Goal: Find specific page/section: Find specific page/section

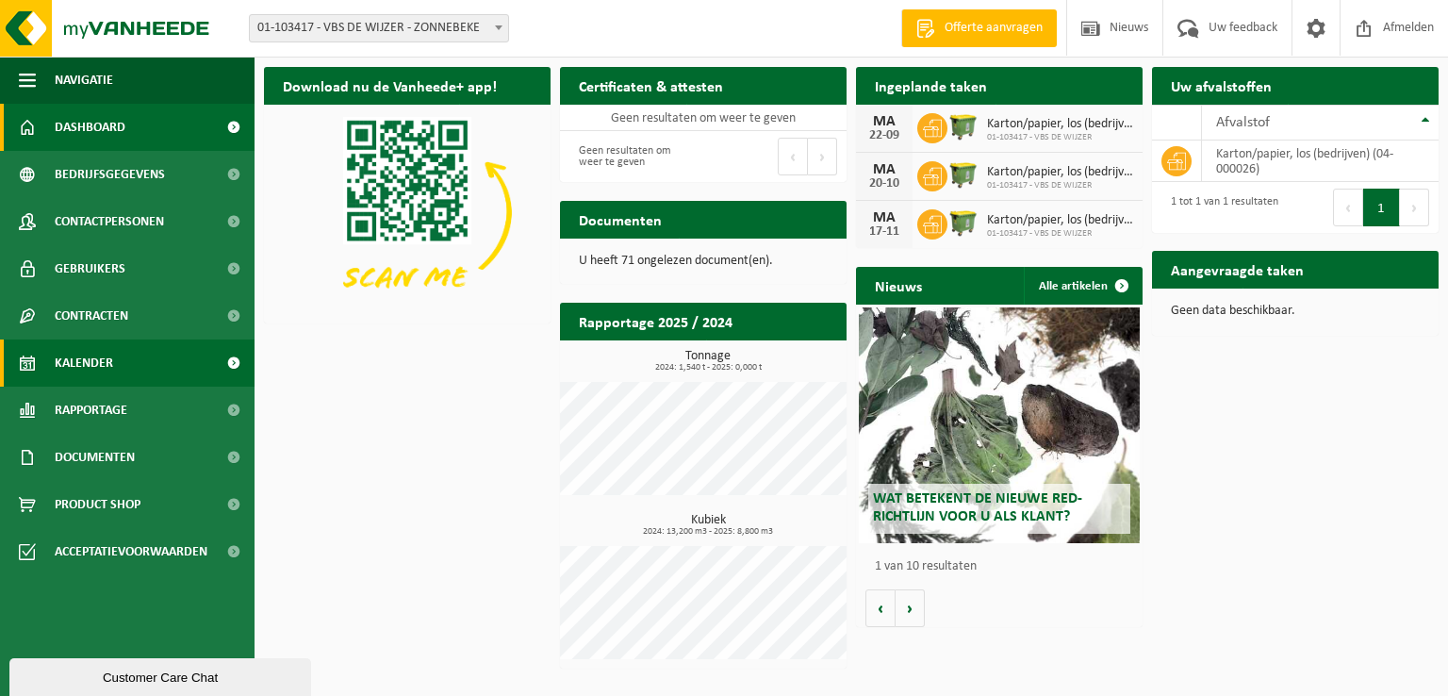
click at [68, 370] on span "Kalender" at bounding box center [84, 362] width 58 height 47
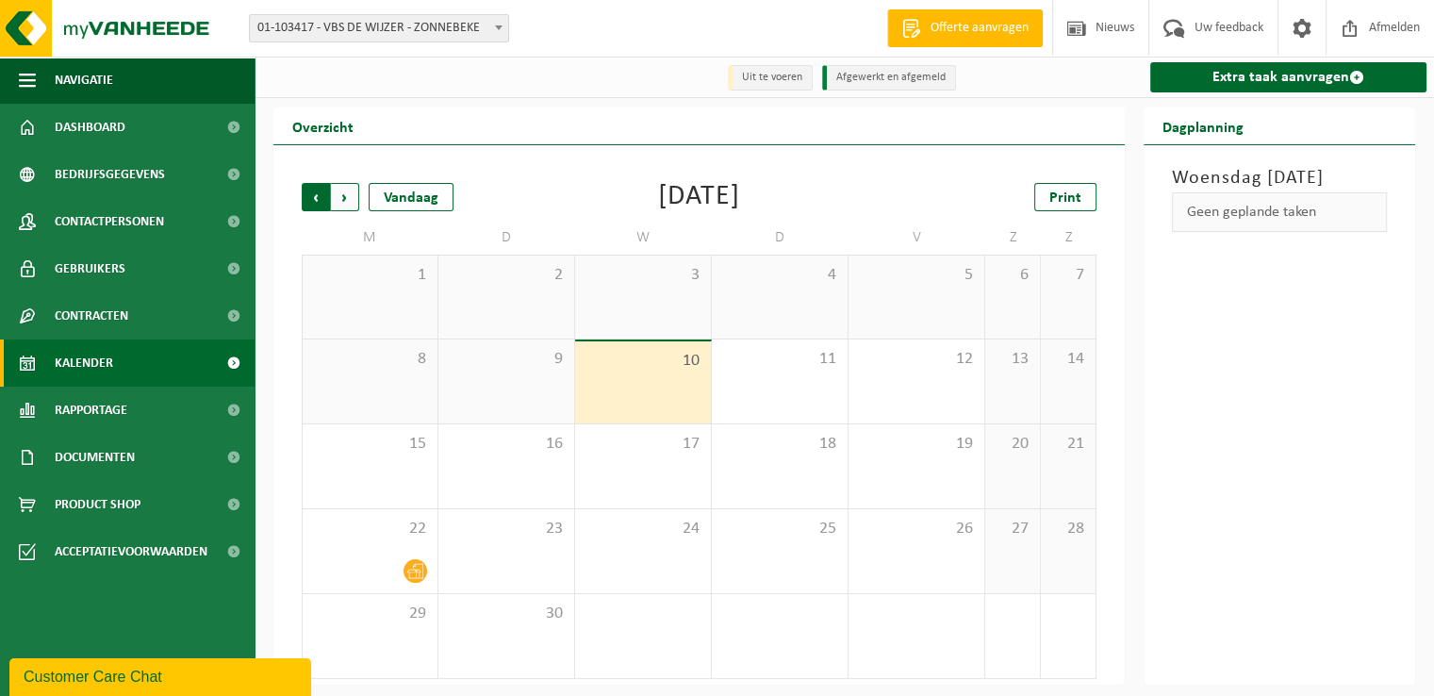
click at [338, 197] on span "Volgende" at bounding box center [345, 197] width 28 height 28
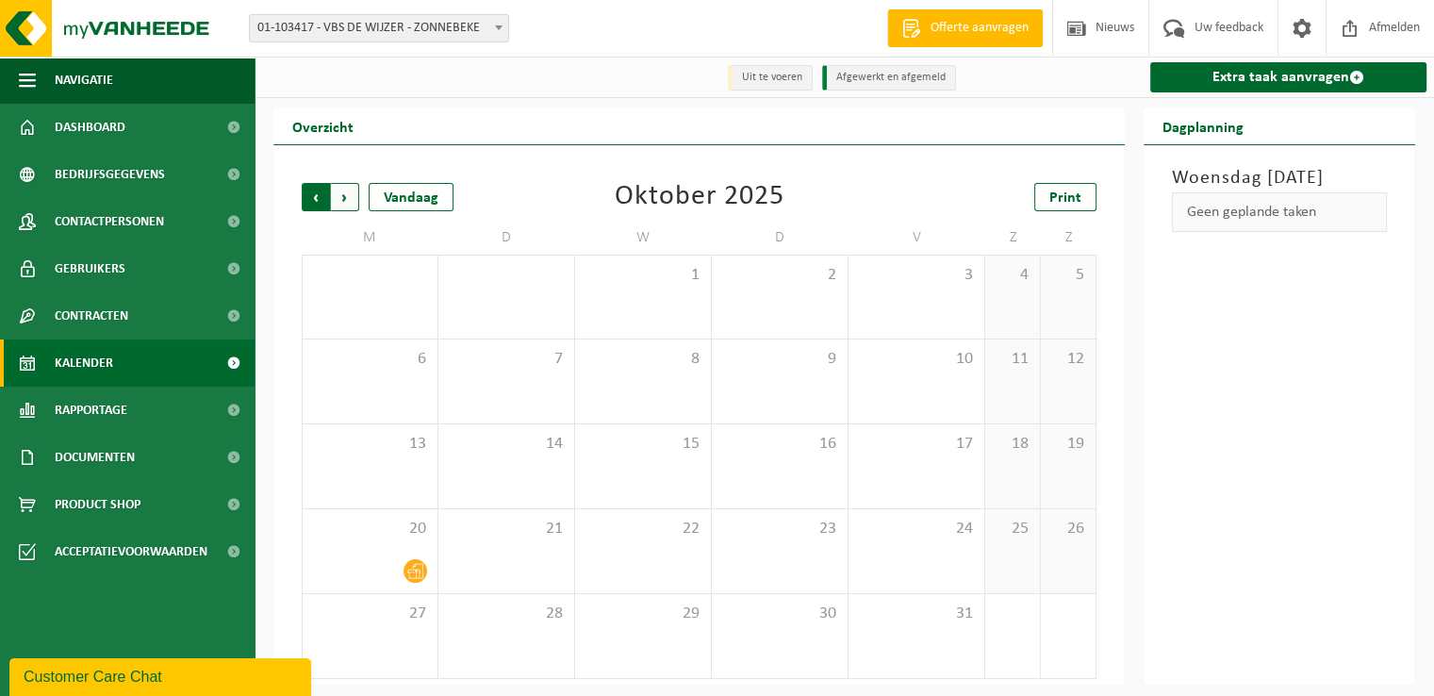
click at [340, 197] on span "Volgende" at bounding box center [345, 197] width 28 height 28
